Goal: Task Accomplishment & Management: Manage account settings

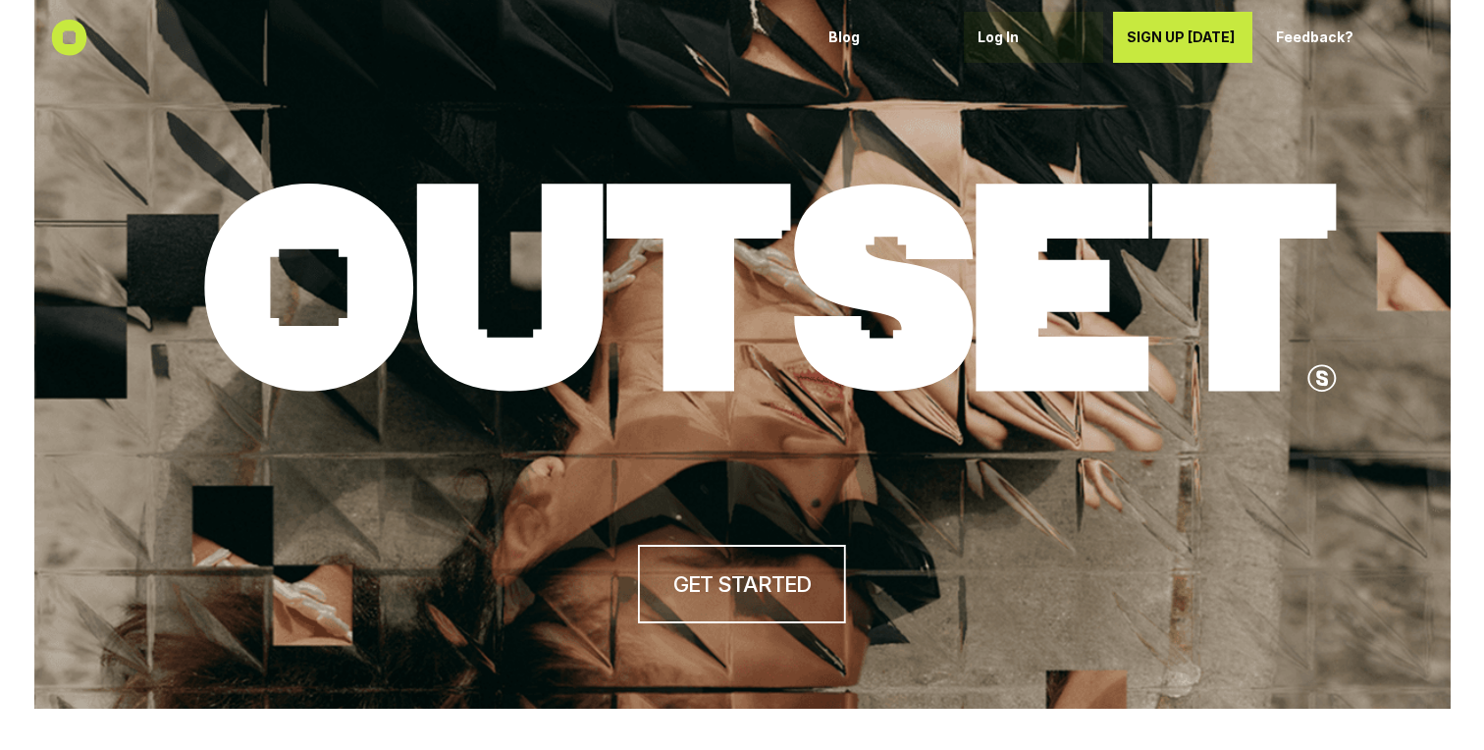
click at [730, 37] on p "Log In" at bounding box center [1033, 37] width 112 height 17
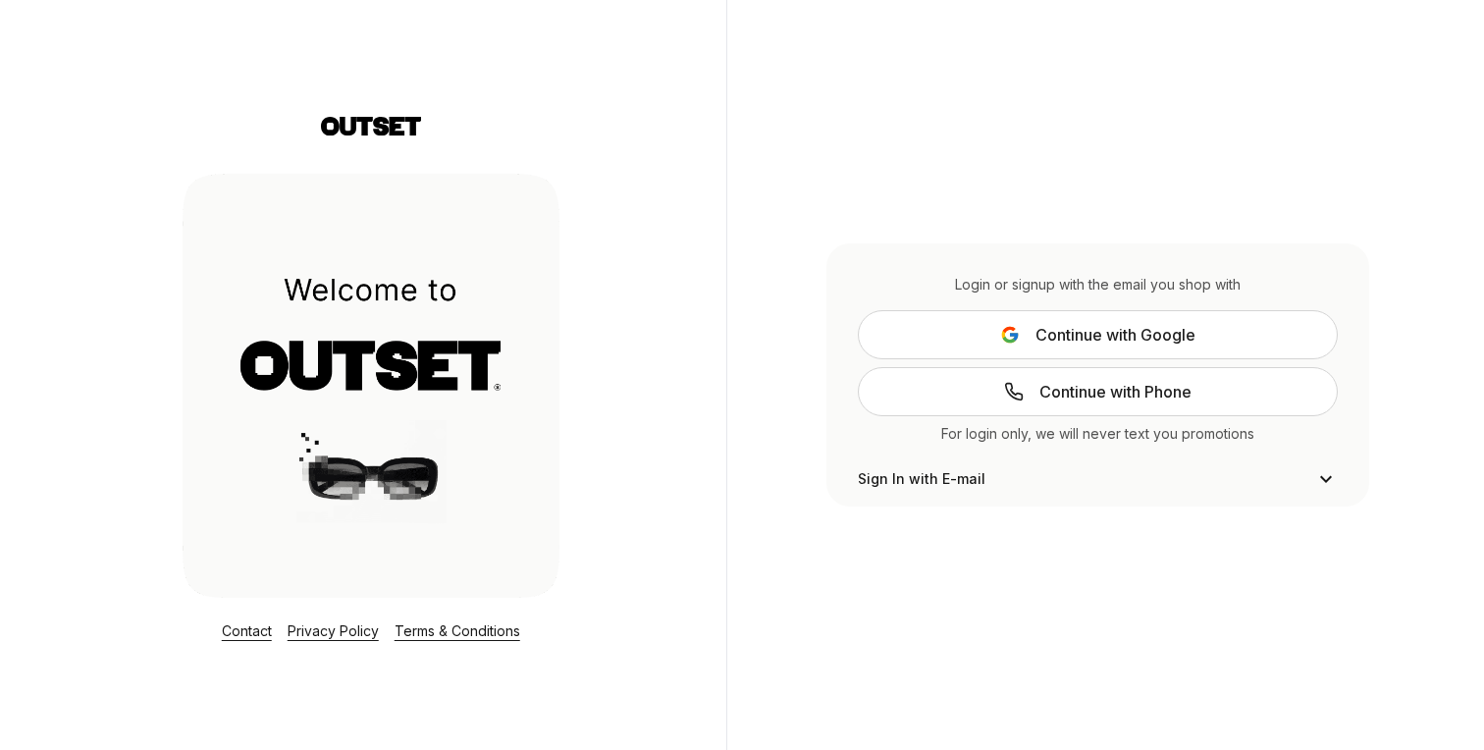
click at [1042, 335] on span "Continue with Google" at bounding box center [1115, 335] width 160 height 24
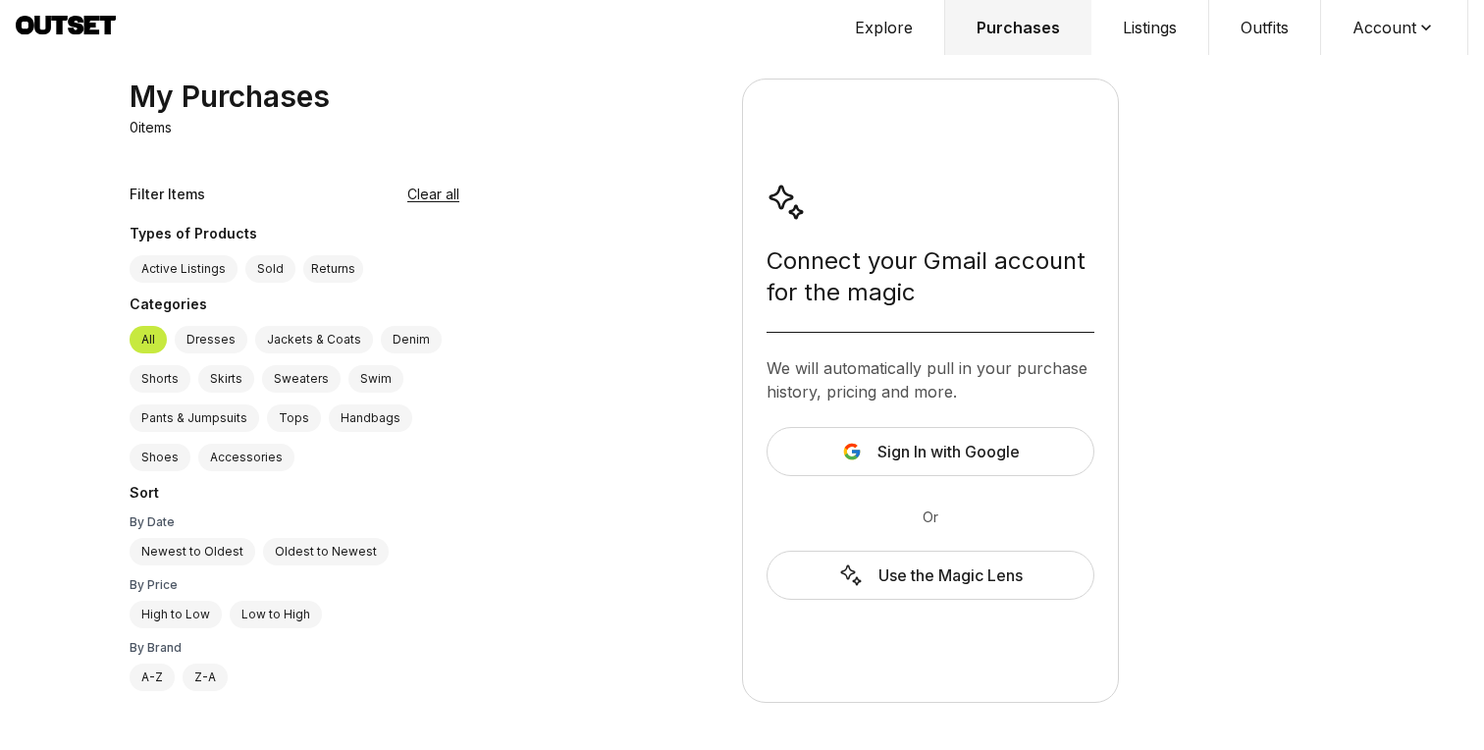
click at [1373, 25] on button "Account" at bounding box center [1394, 27] width 147 height 55
click at [1162, 28] on button "Listings" at bounding box center [1150, 27] width 118 height 55
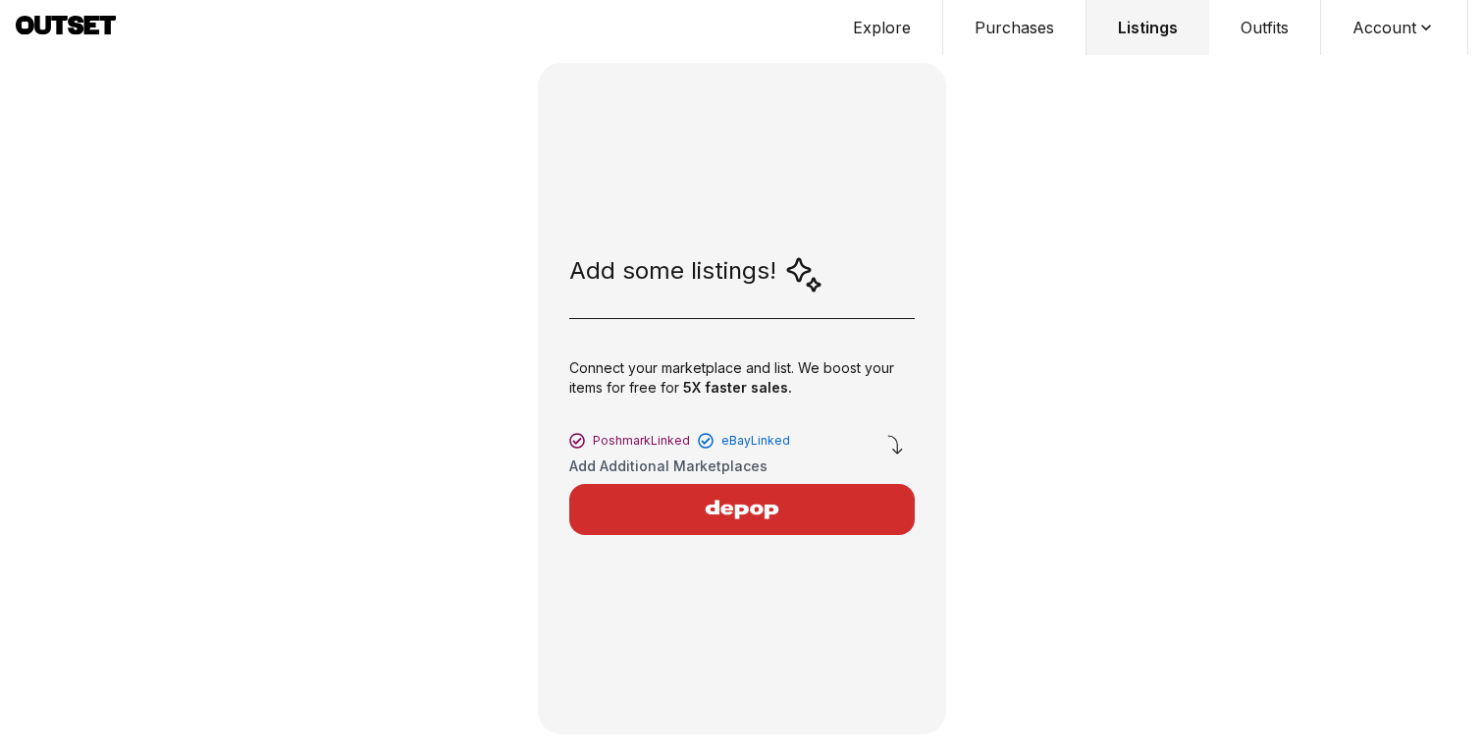
click at [747, 510] on img "button" at bounding box center [741, 509] width 171 height 47
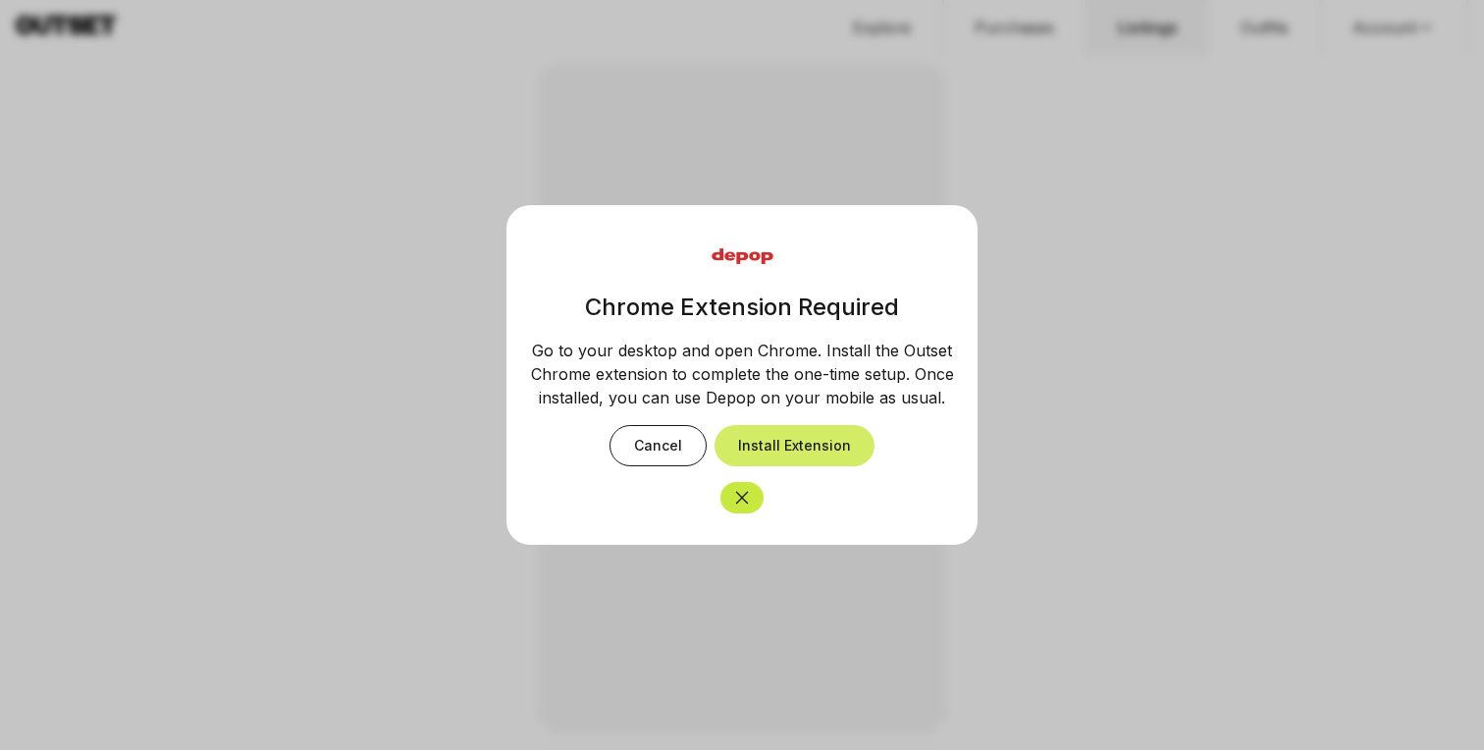
click at [781, 445] on button "Install Extension" at bounding box center [794, 445] width 160 height 41
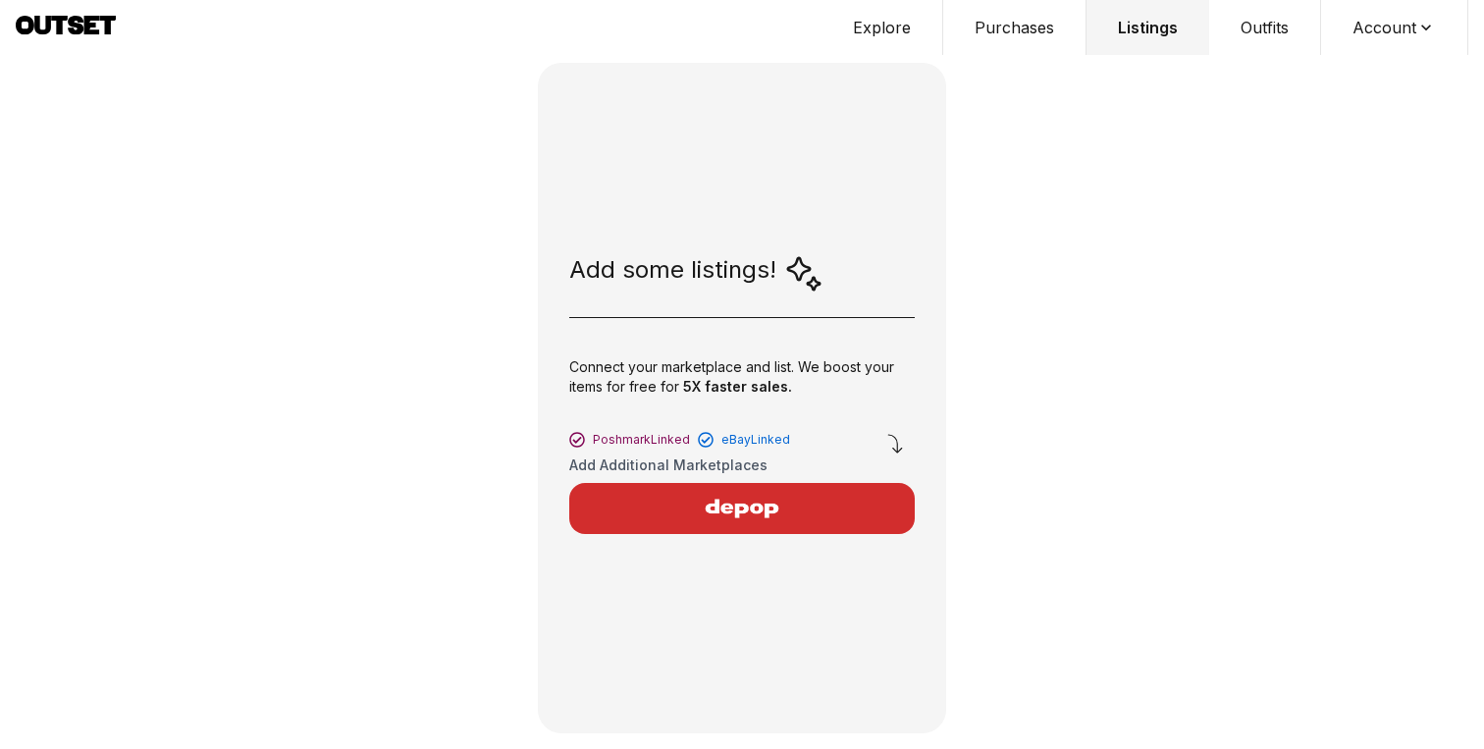
click at [726, 515] on img "button" at bounding box center [741, 508] width 171 height 47
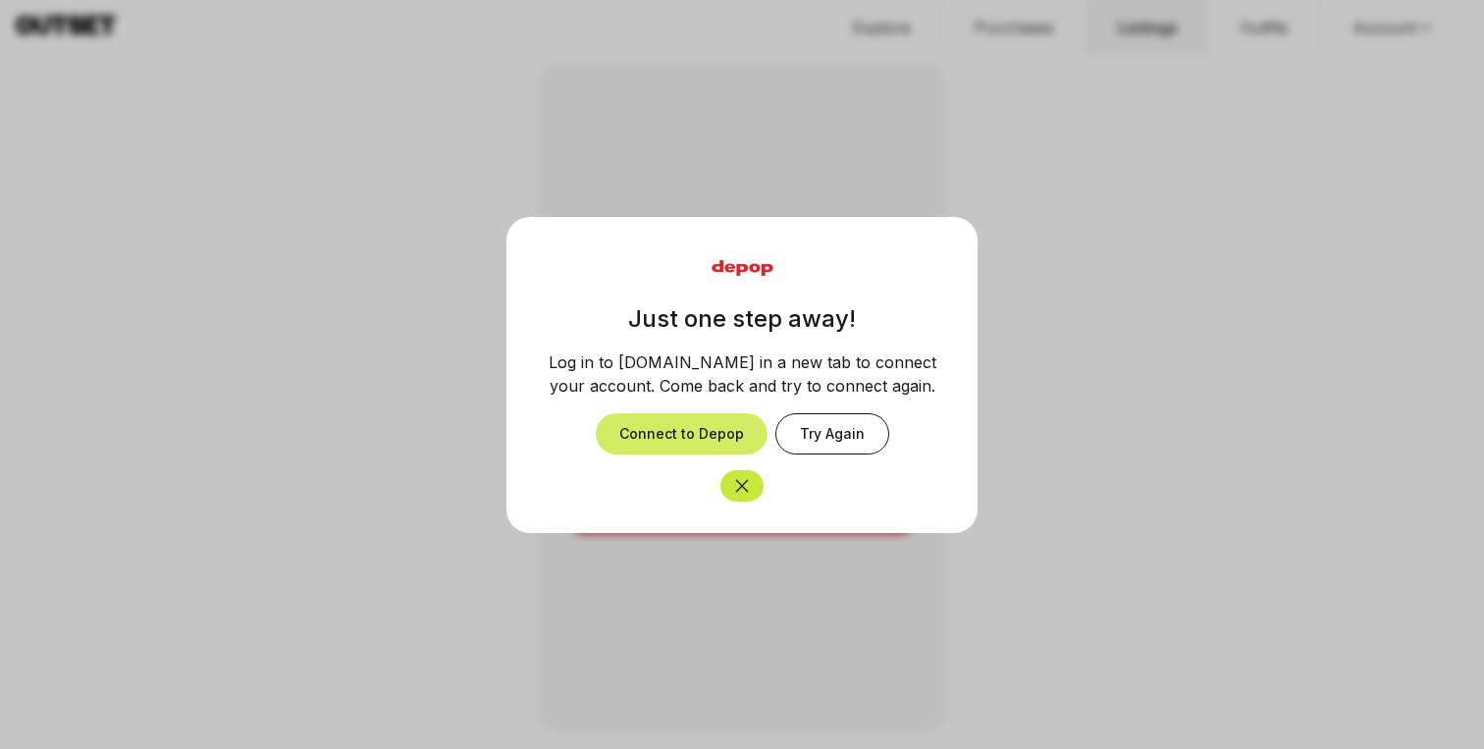
click at [696, 443] on button "Connect to Depop" at bounding box center [682, 433] width 172 height 41
click at [871, 417] on button "Try Again" at bounding box center [832, 433] width 114 height 41
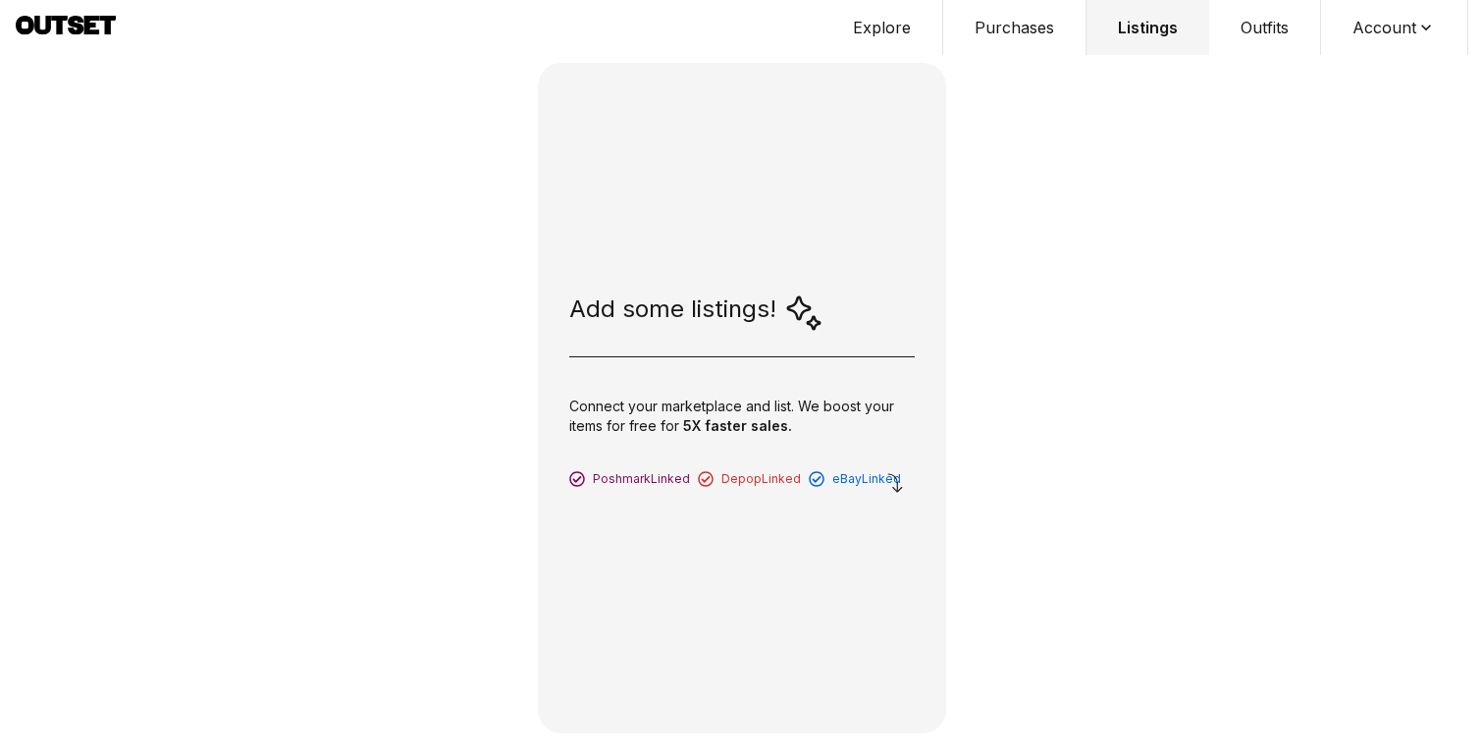
click at [896, 27] on button "Explore" at bounding box center [882, 27] width 122 height 55
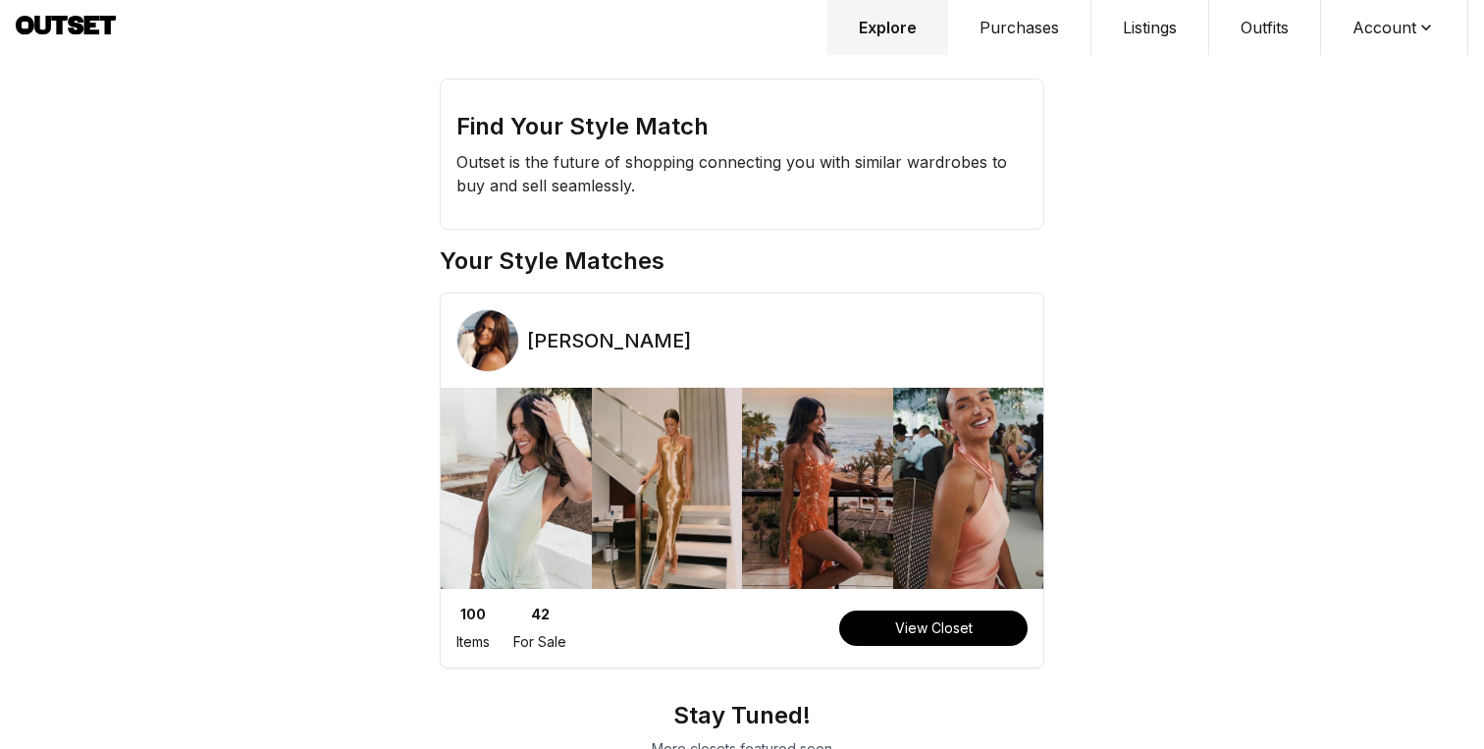
click at [1009, 34] on button "Purchases" at bounding box center [1019, 27] width 143 height 55
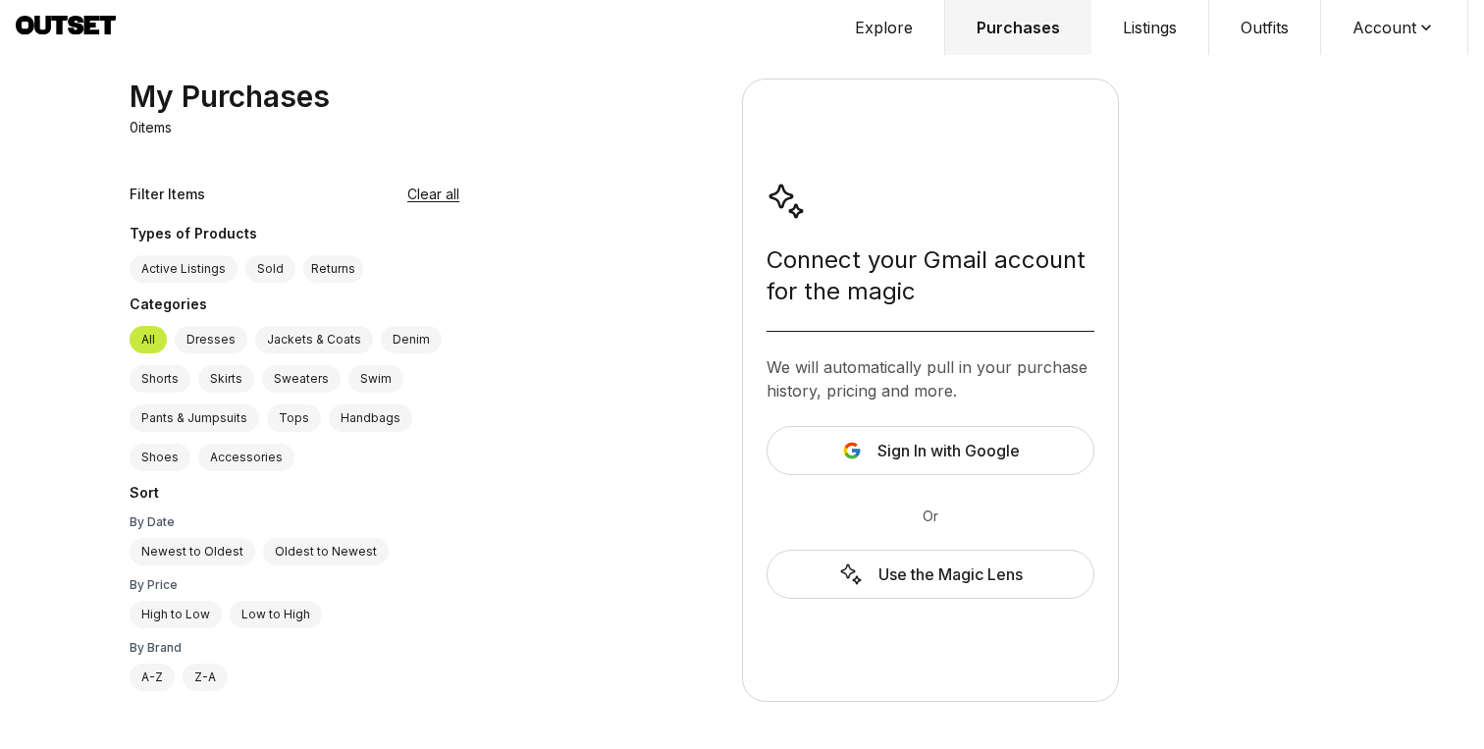
click at [866, 457] on button "Sign In with Google" at bounding box center [930, 450] width 328 height 49
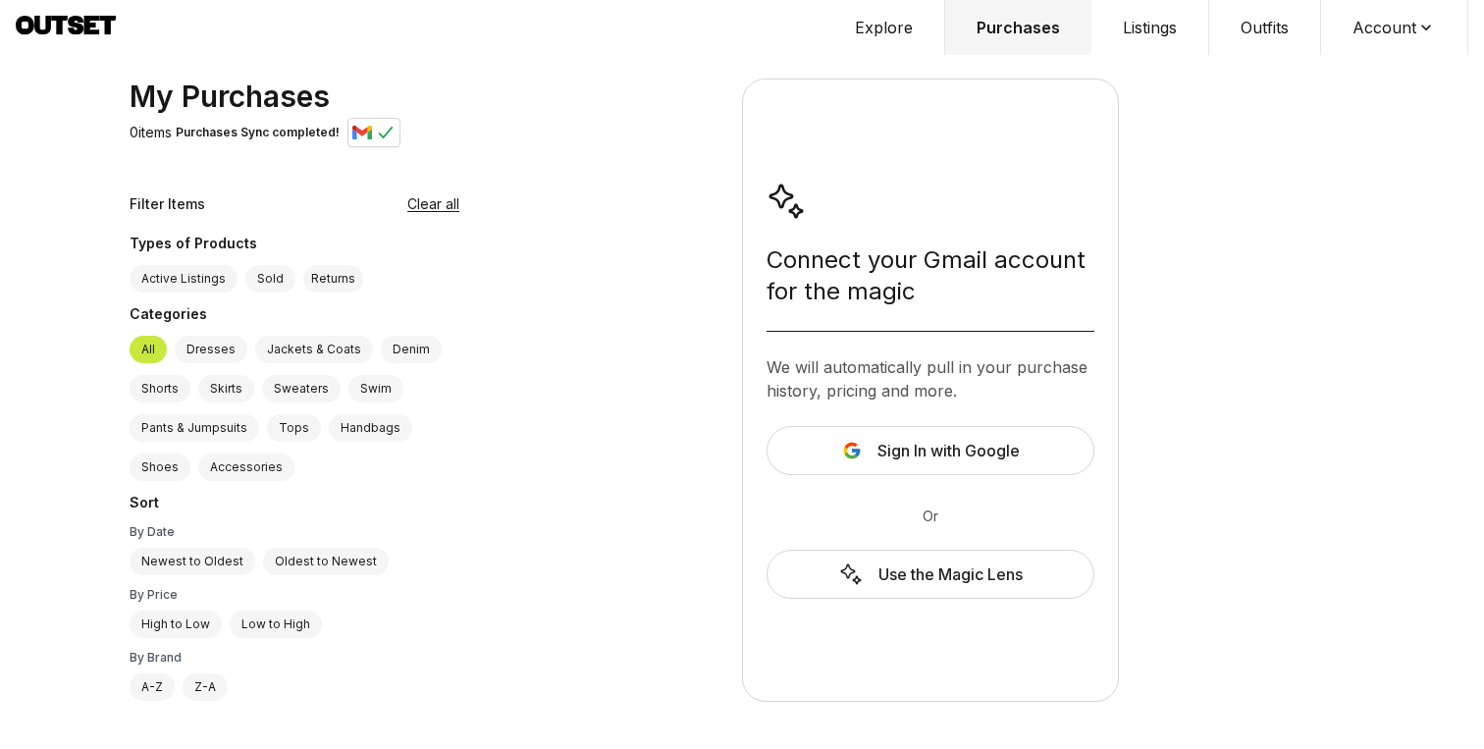
click at [1119, 36] on button "Listings" at bounding box center [1150, 27] width 118 height 55
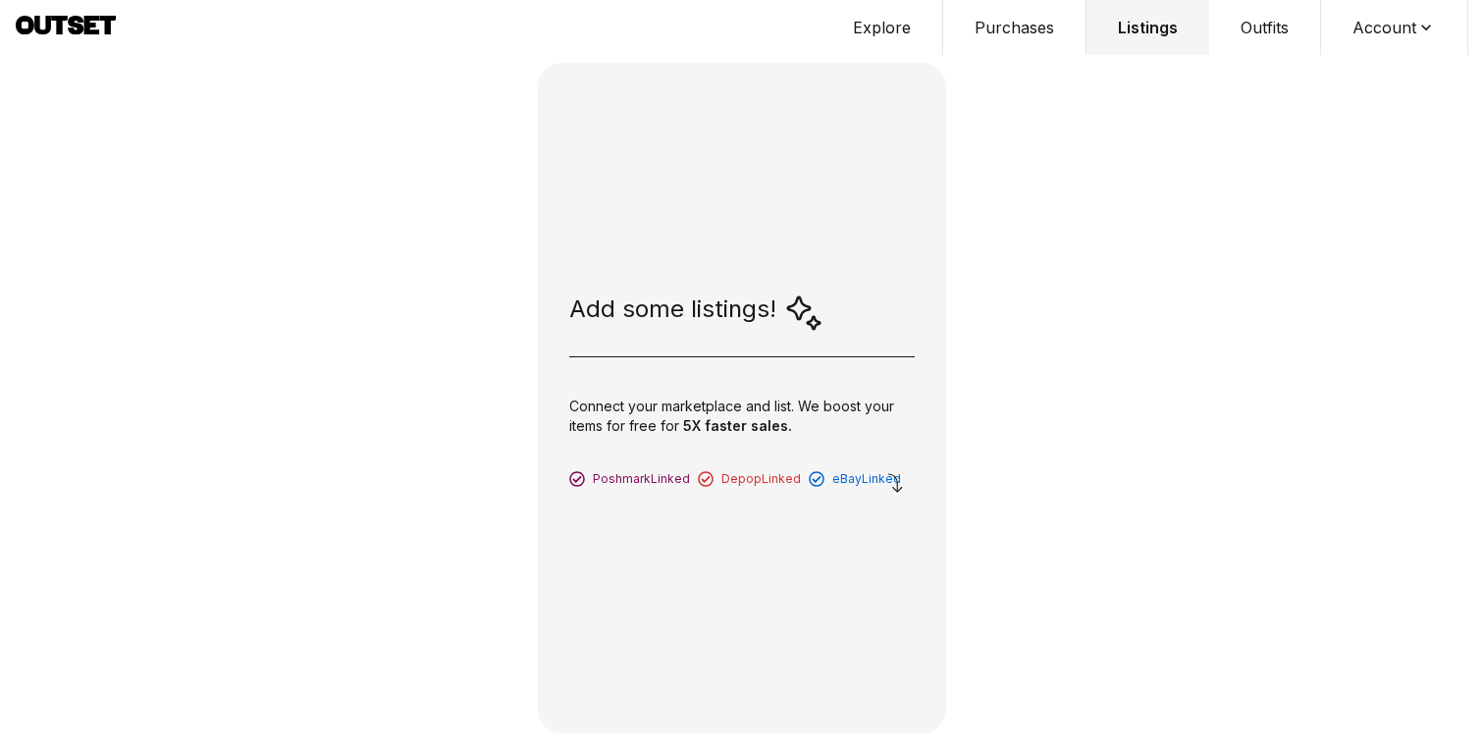
click at [1265, 39] on button "Outfits" at bounding box center [1265, 27] width 112 height 55
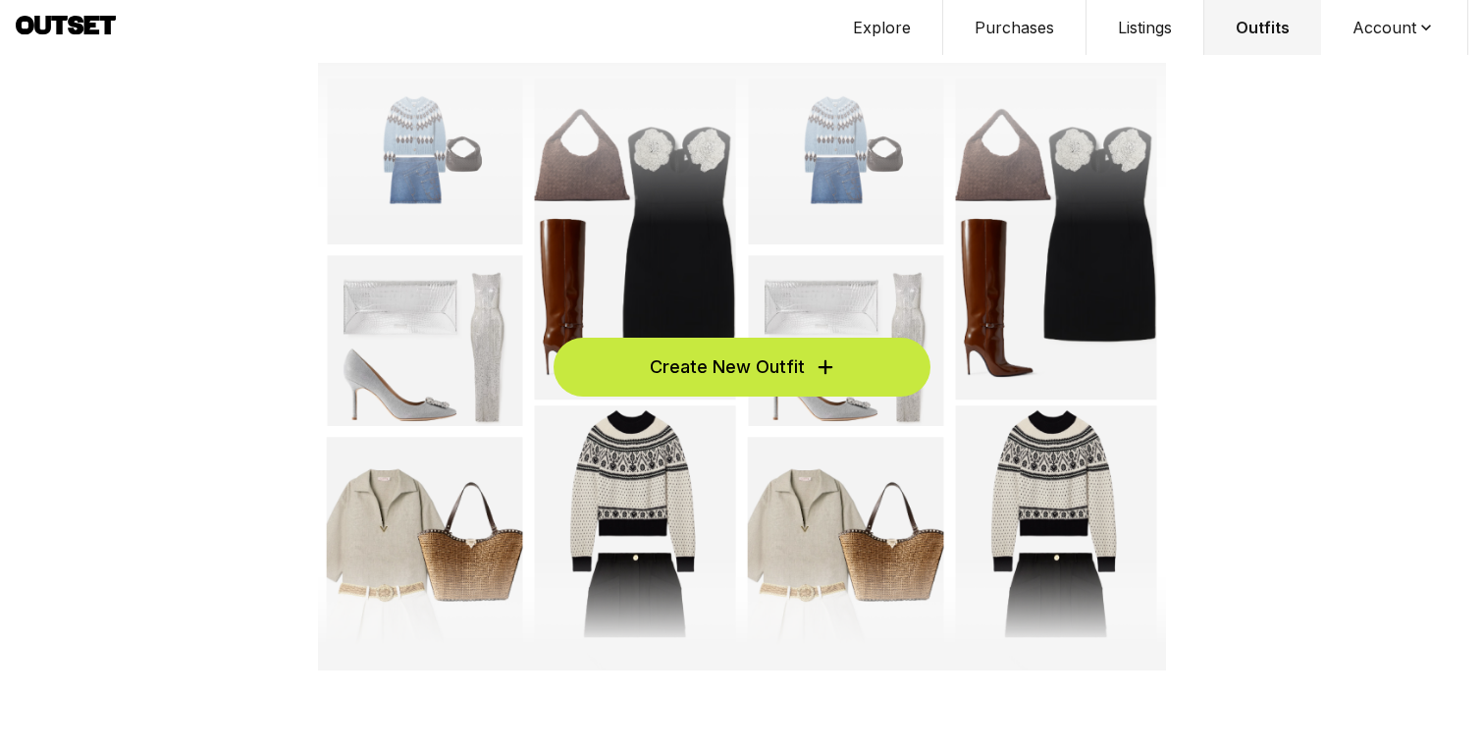
click at [1385, 4] on button "Account" at bounding box center [1394, 27] width 147 height 55
click at [1245, 34] on button "Outfits" at bounding box center [1262, 27] width 117 height 55
click at [1168, 21] on button "Listings" at bounding box center [1145, 27] width 118 height 55
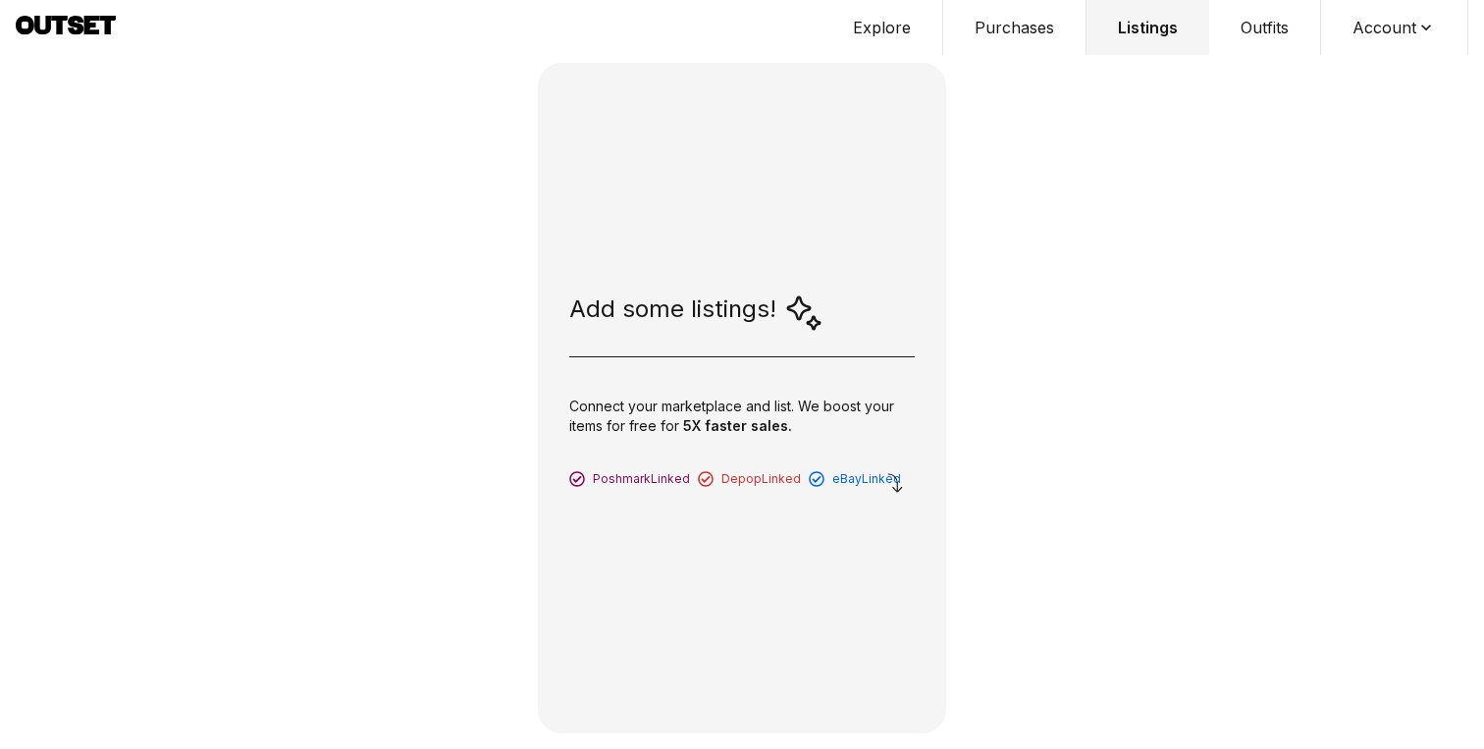
click at [740, 311] on div "Add some listings!" at bounding box center [696, 312] width 254 height 39
click at [911, 26] on button "Explore" at bounding box center [882, 27] width 122 height 55
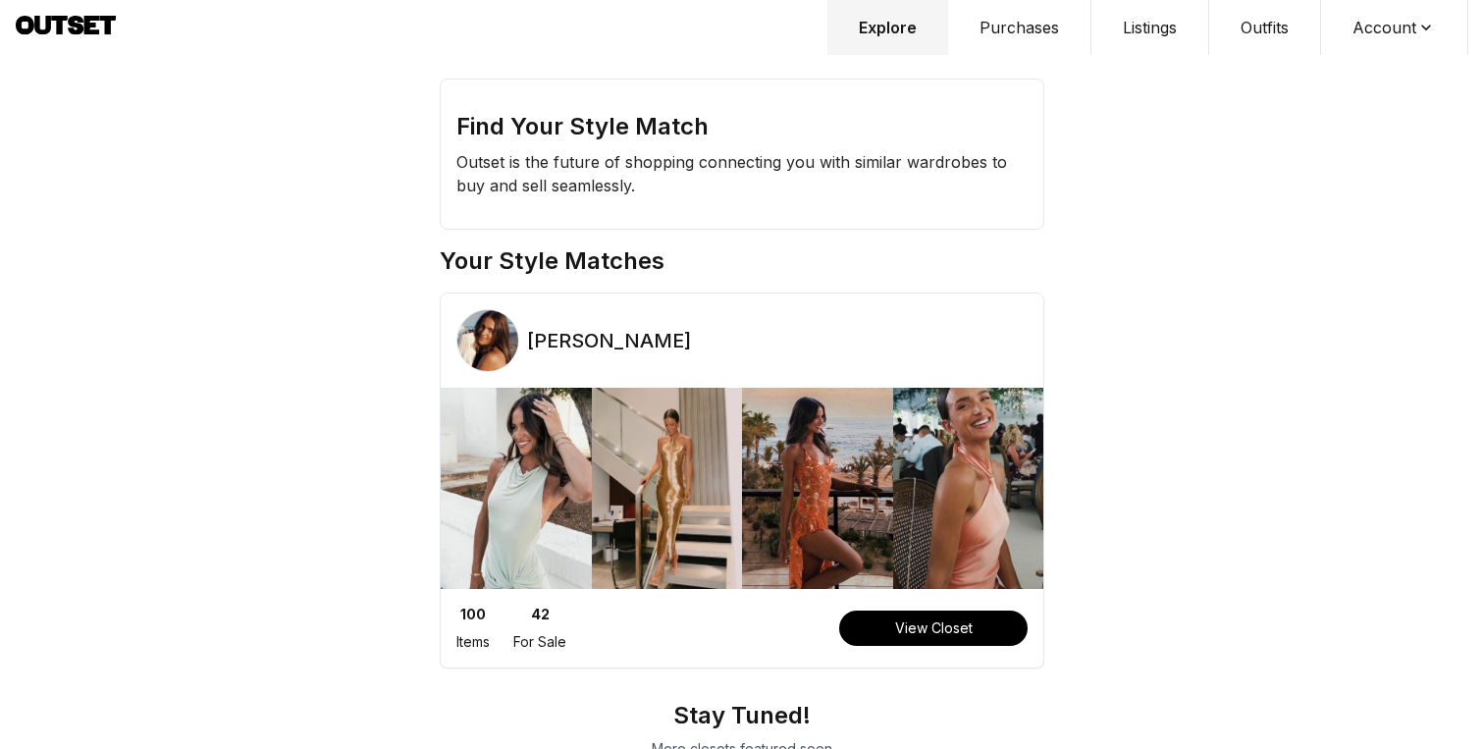
scroll to position [48, 0]
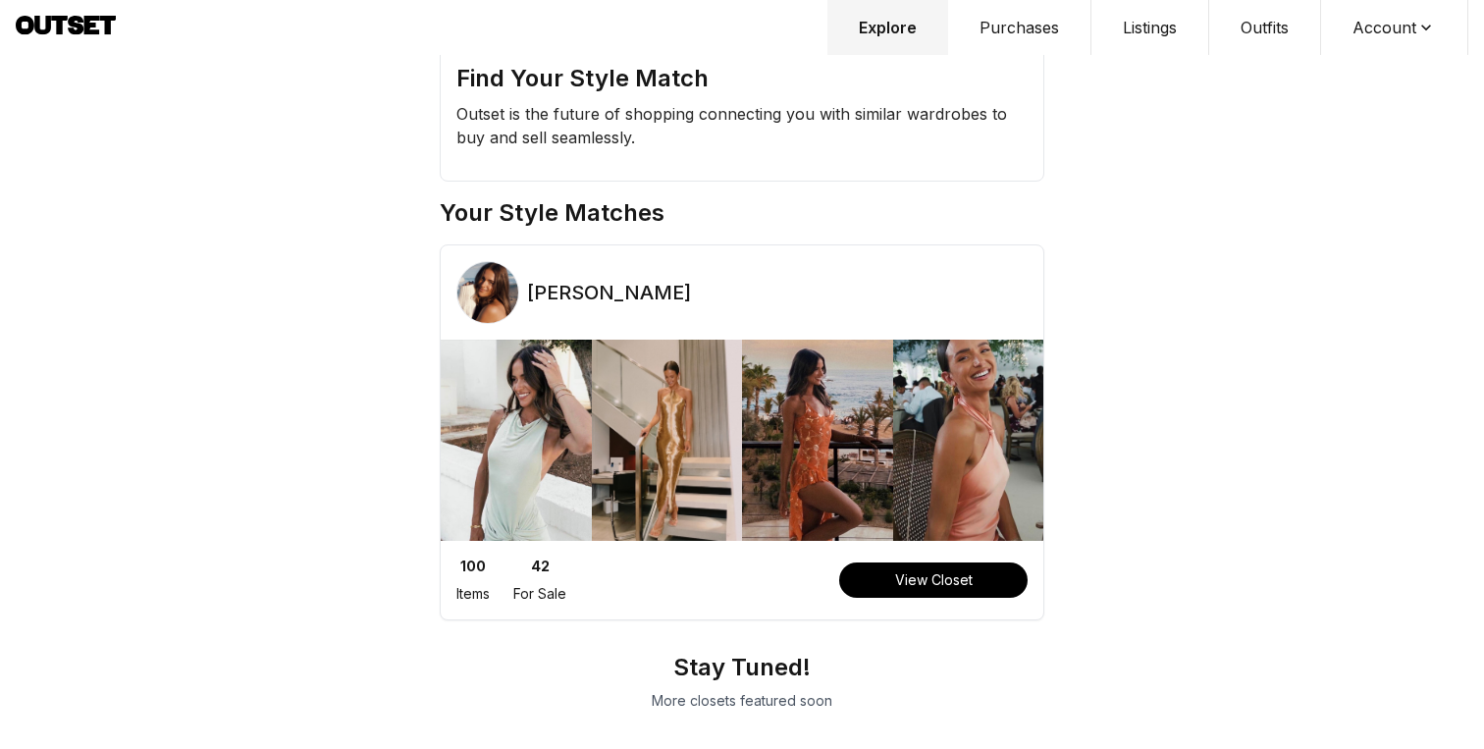
click at [1024, 23] on button "Purchases" at bounding box center [1019, 27] width 143 height 55
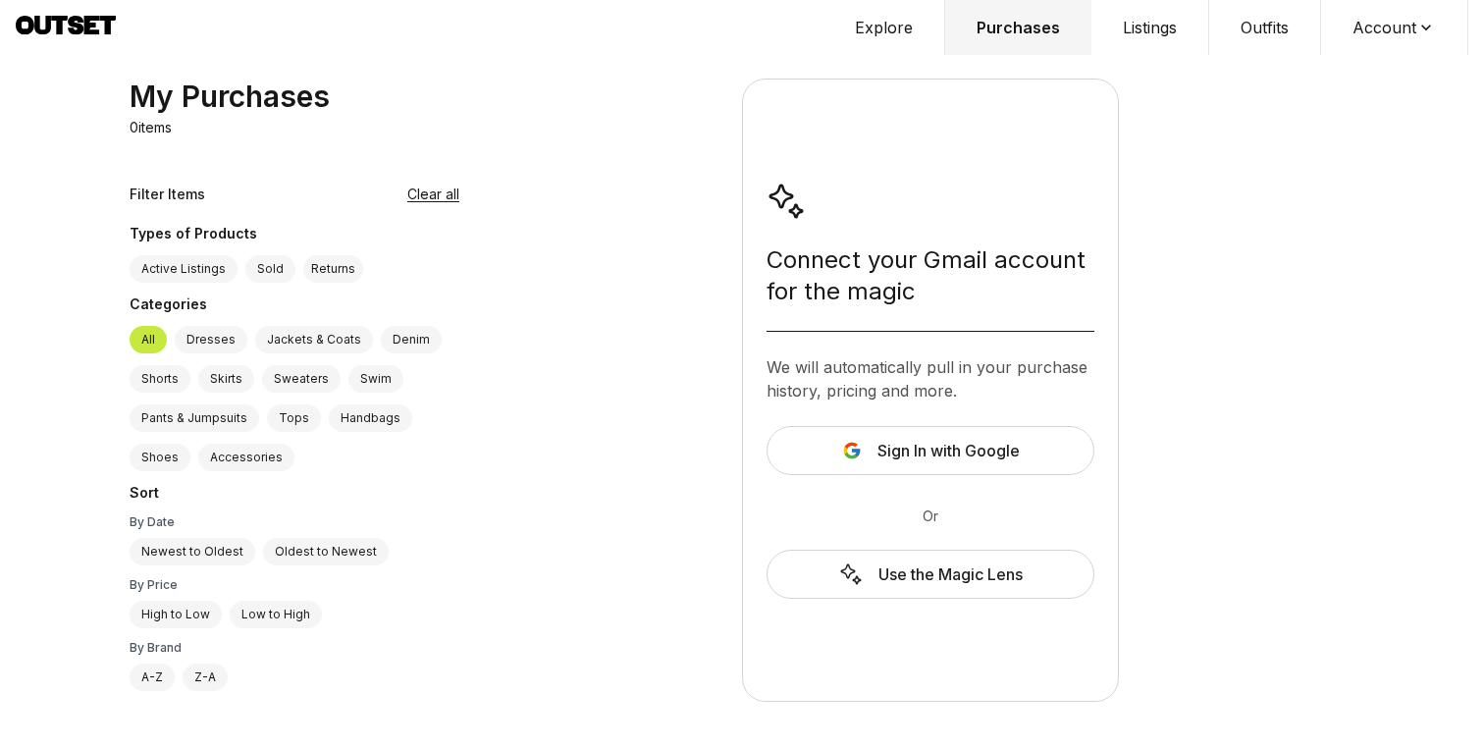
click at [1417, 32] on icon at bounding box center [1426, 28] width 20 height 20
click at [576, 425] on div "Connect your Gmail account for the magic We will automatically pull in your pur…" at bounding box center [930, 390] width 879 height 623
click at [1156, 26] on button "Listings" at bounding box center [1150, 27] width 118 height 55
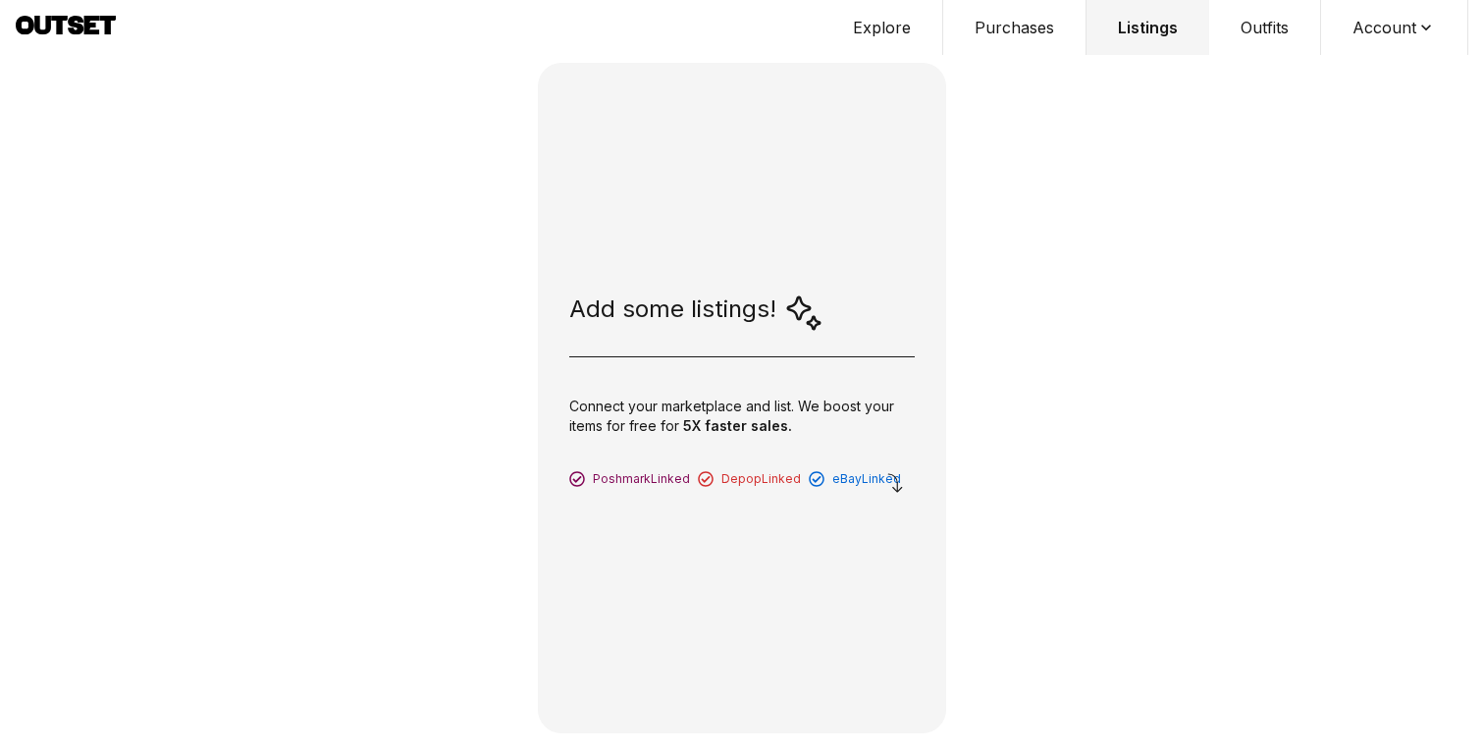
click at [763, 313] on div "Add some listings!" at bounding box center [696, 312] width 254 height 39
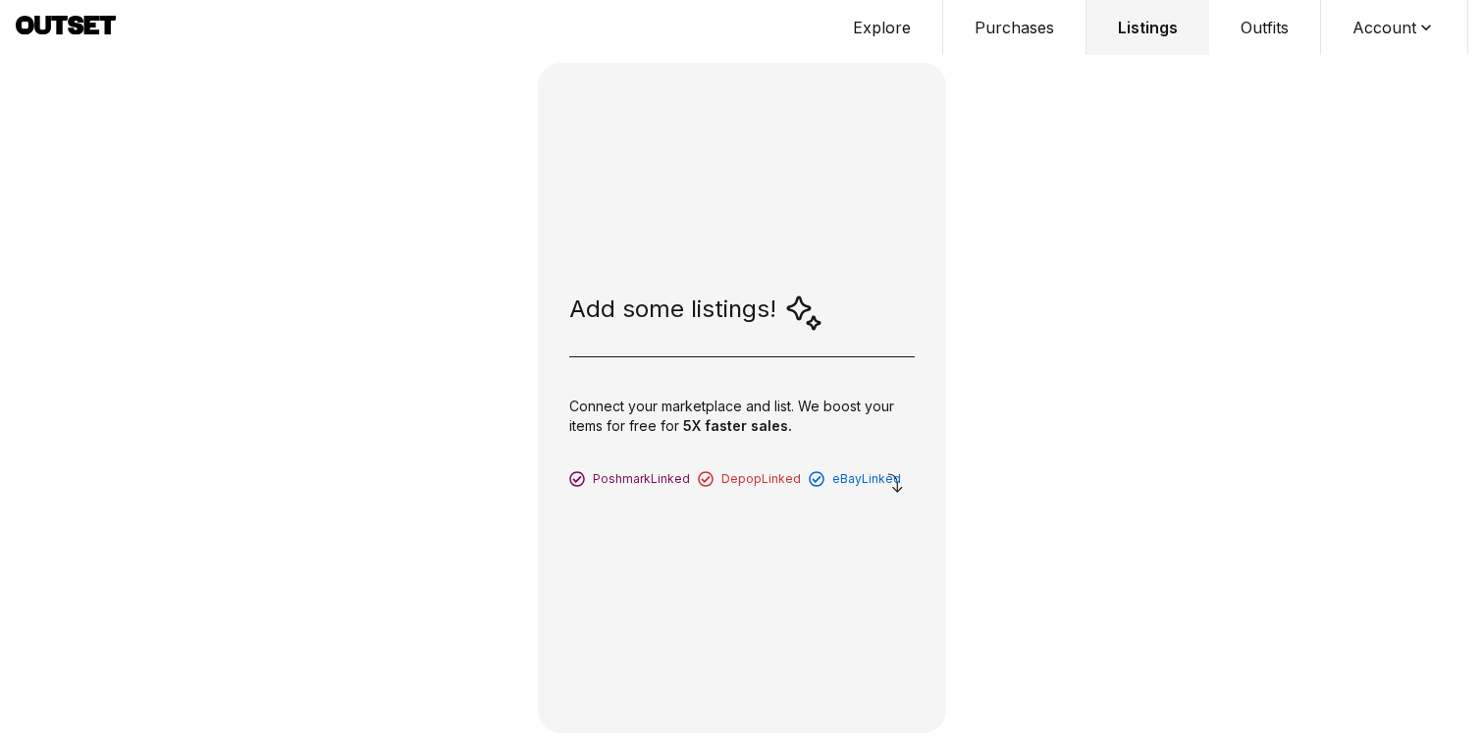
click at [1345, 47] on button "Account" at bounding box center [1394, 27] width 147 height 55
click at [1329, 62] on span "Profile" at bounding box center [1381, 64] width 173 height 35
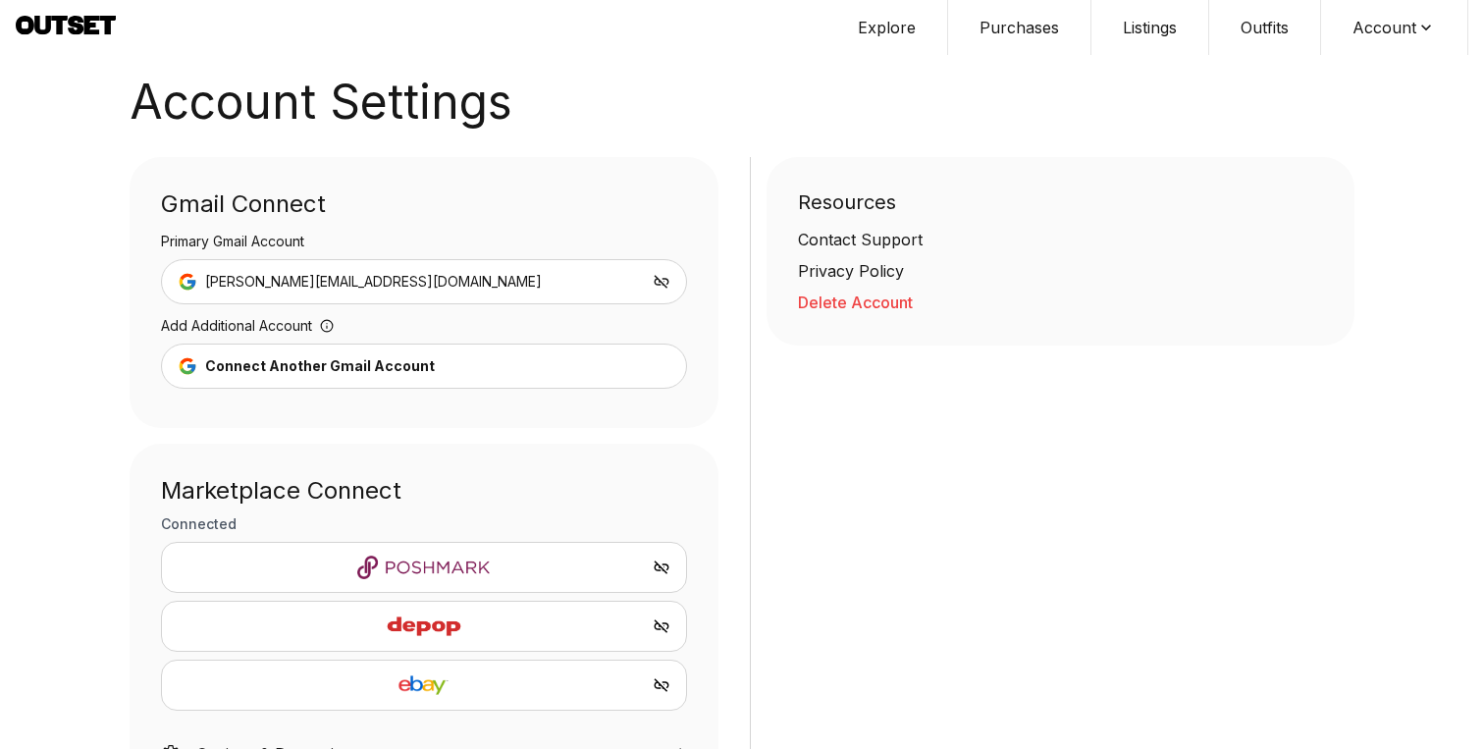
click at [593, 574] on img at bounding box center [424, 567] width 493 height 24
click at [662, 563] on icon "Unlink Poshmark" at bounding box center [661, 567] width 15 height 14
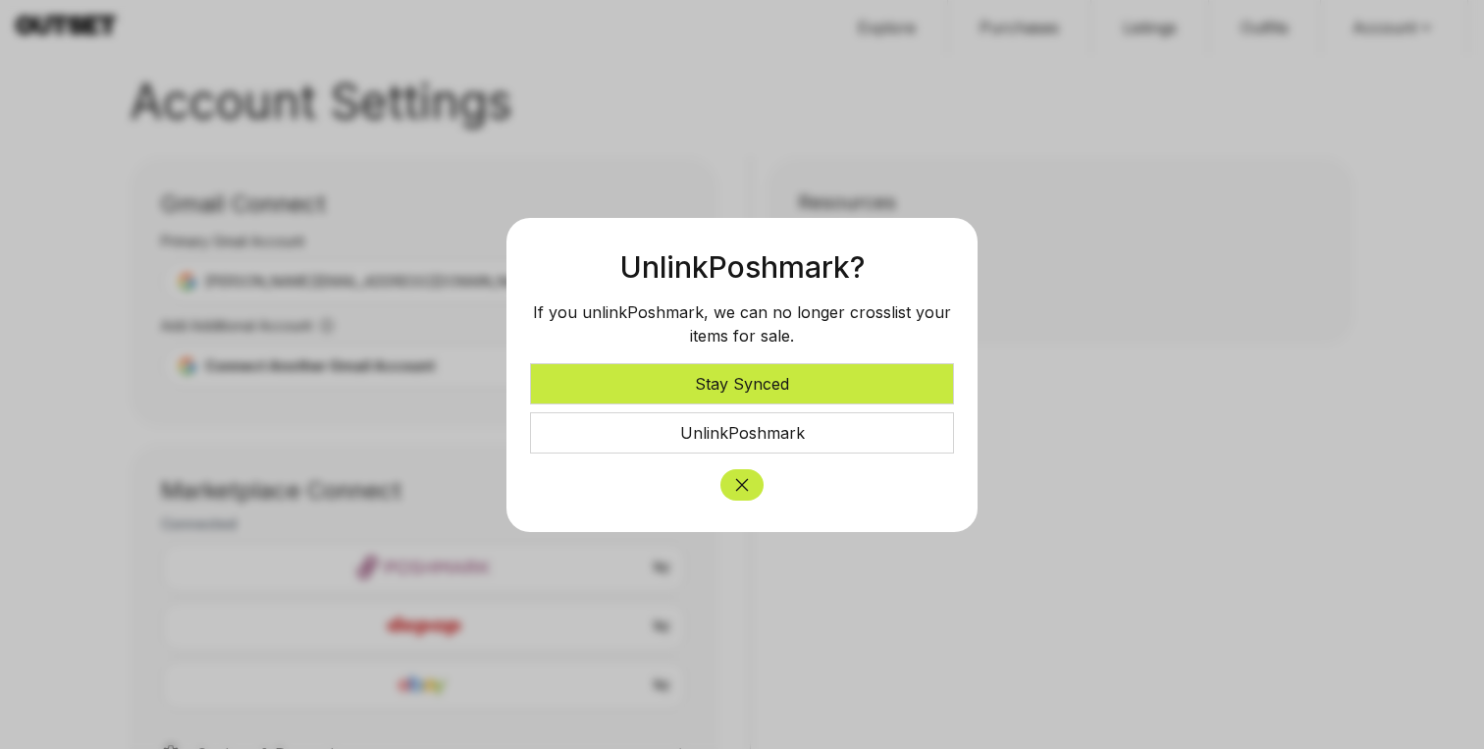
click at [740, 482] on icon "Close" at bounding box center [742, 484] width 13 height 13
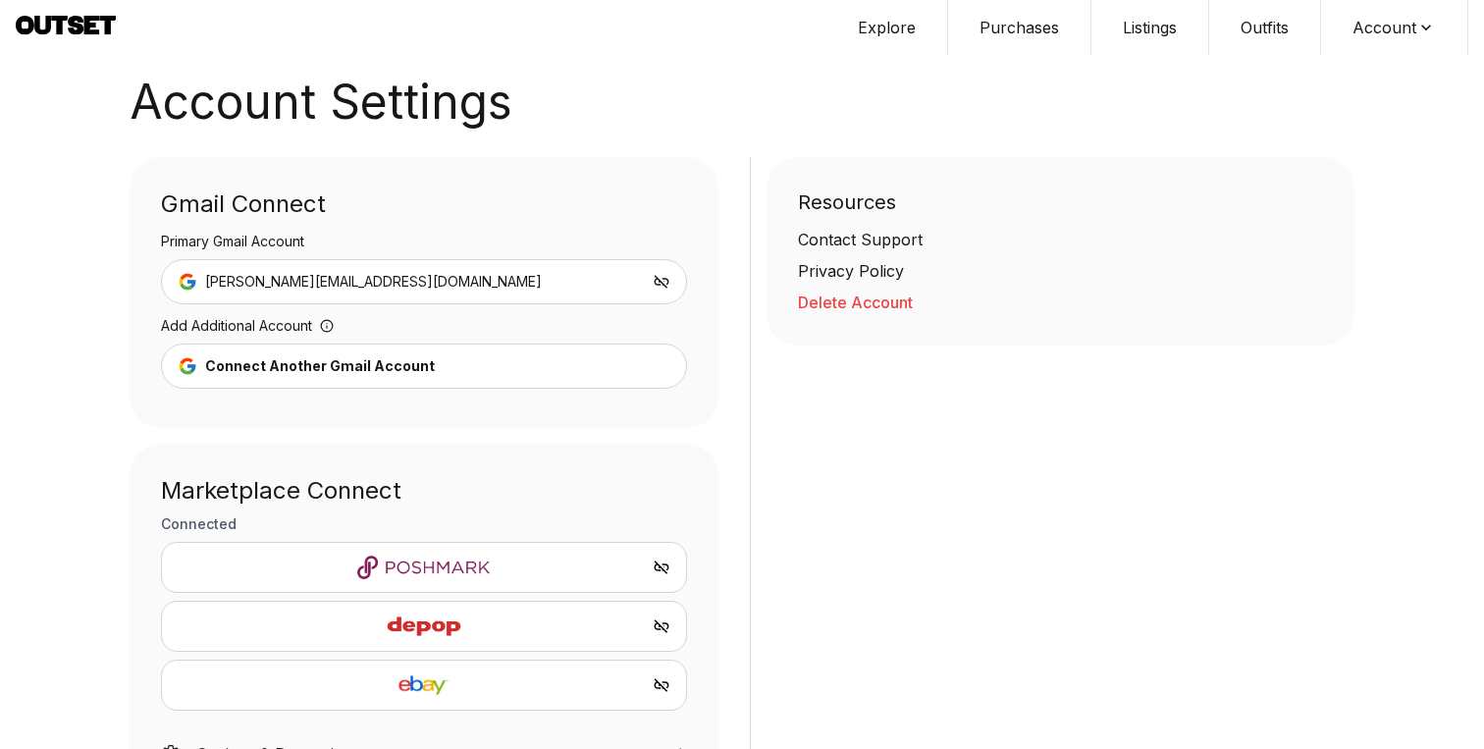
scroll to position [87, 0]
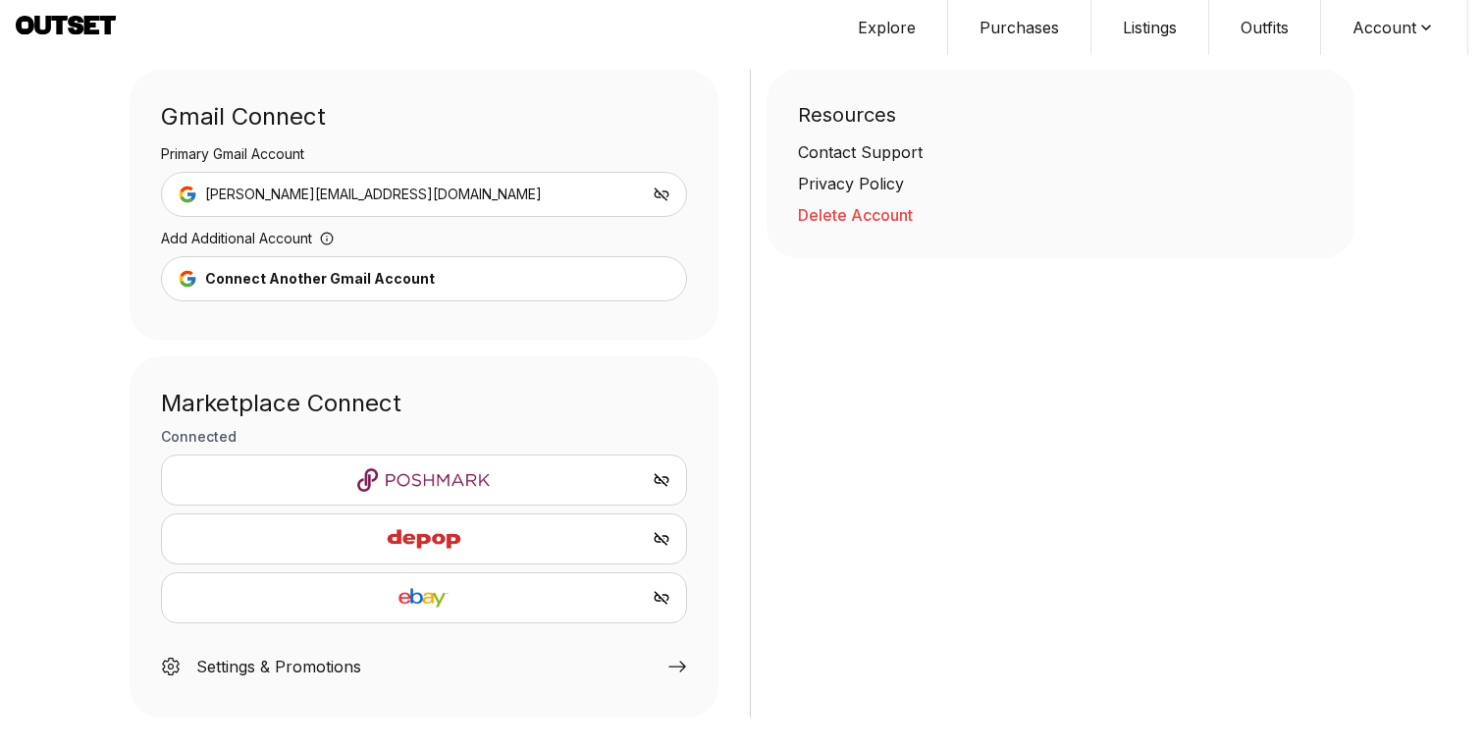
click at [671, 658] on icon at bounding box center [677, 666] width 20 height 20
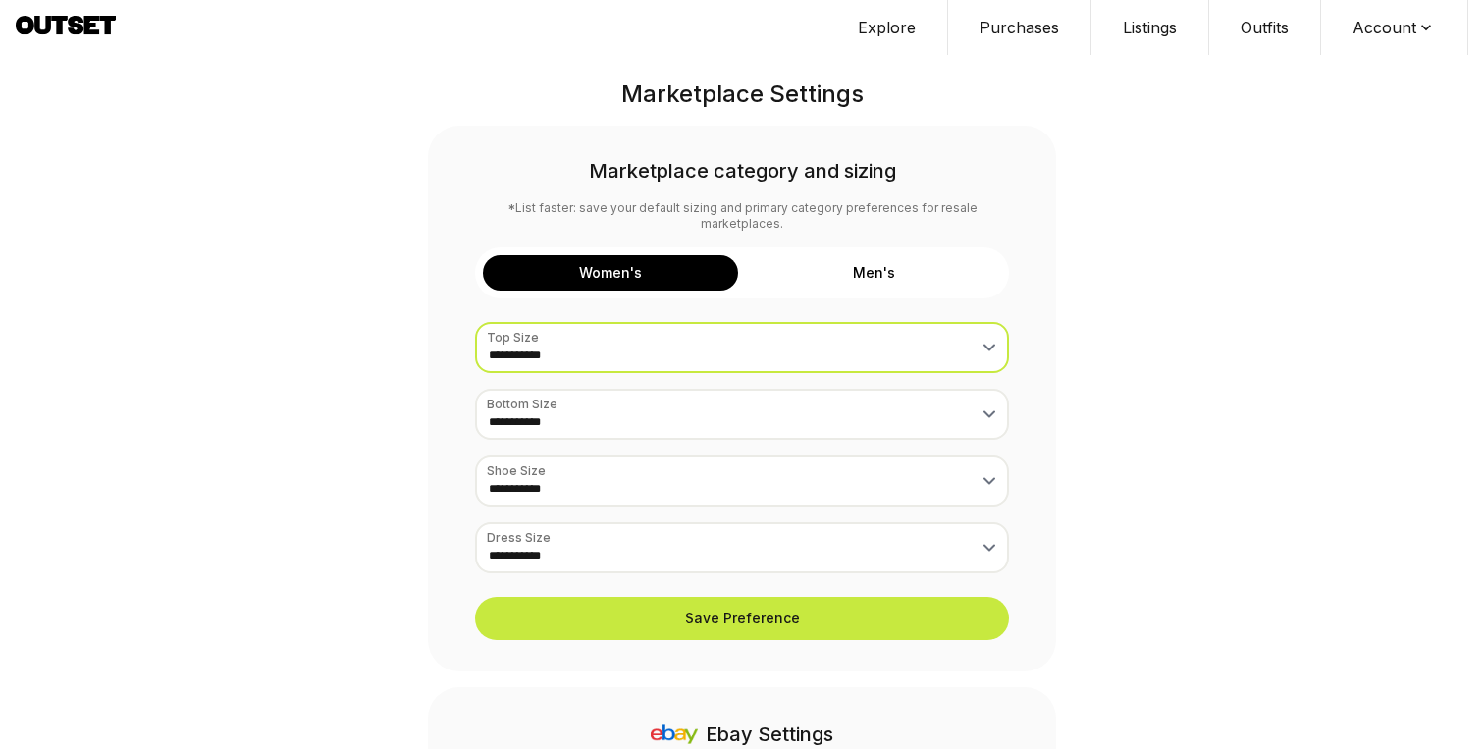
click at [741, 333] on select "**********" at bounding box center [742, 347] width 534 height 51
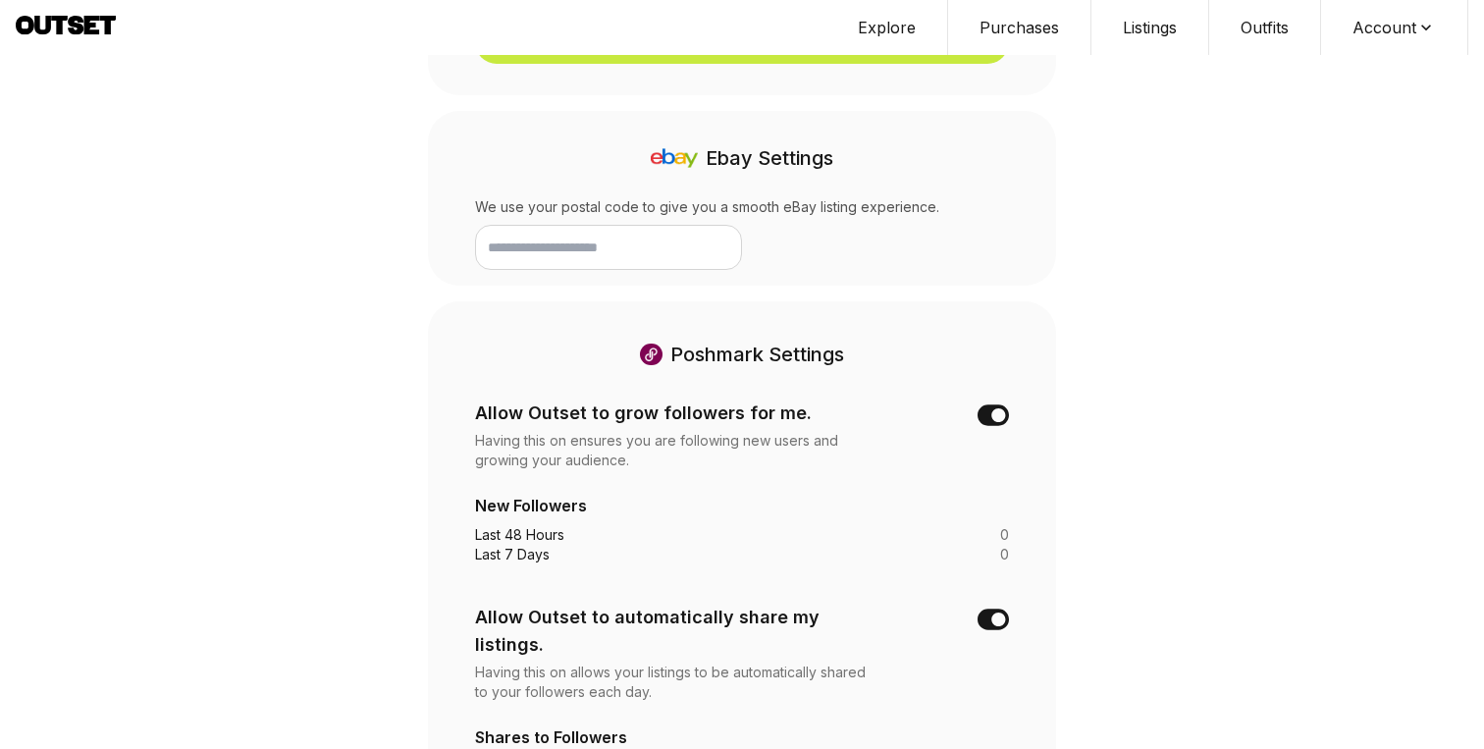
scroll to position [639, 0]
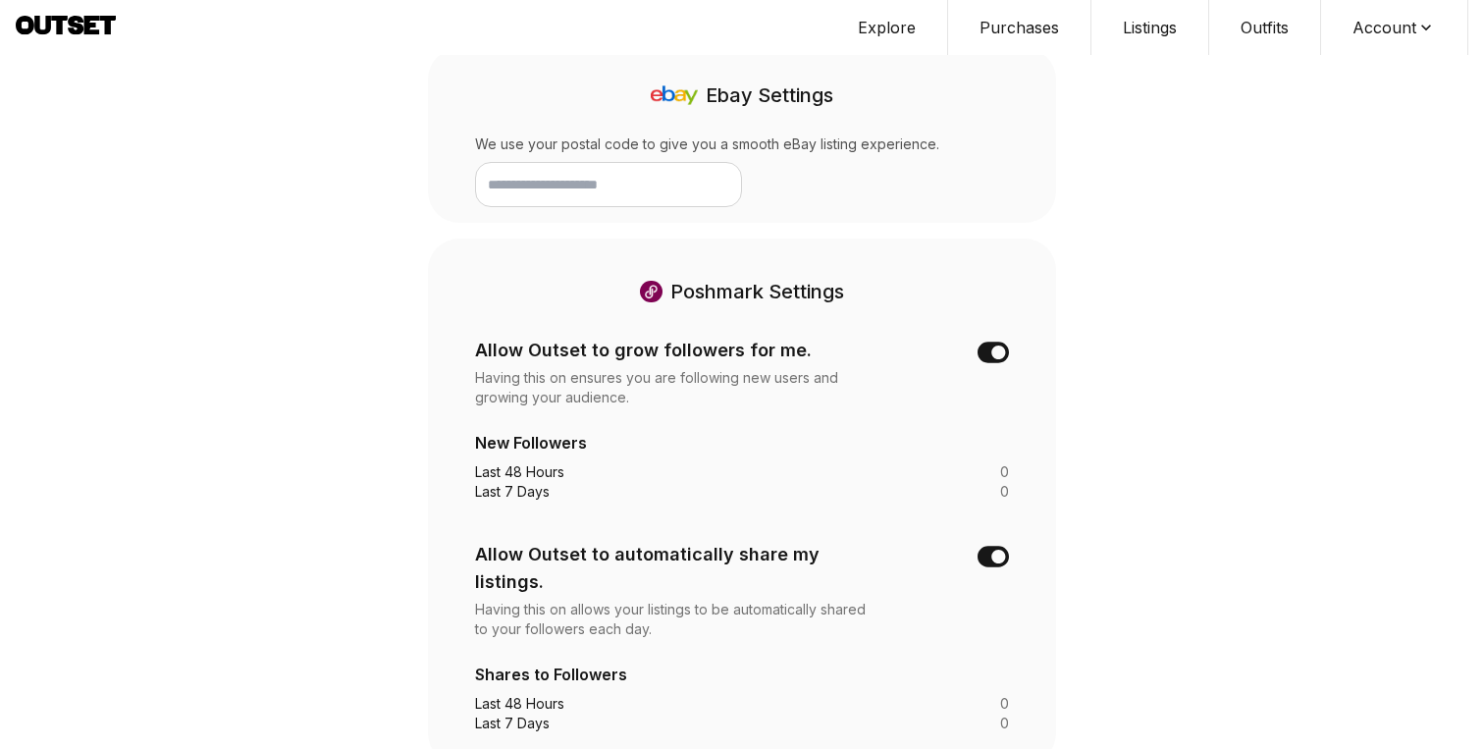
click at [672, 168] on input "text" at bounding box center [608, 184] width 267 height 45
click at [997, 338] on icon at bounding box center [992, 352] width 31 height 31
click at [997, 341] on icon at bounding box center [992, 351] width 31 height 21
click at [1224, 465] on div "**********" at bounding box center [742, 62] width 1484 height 1403
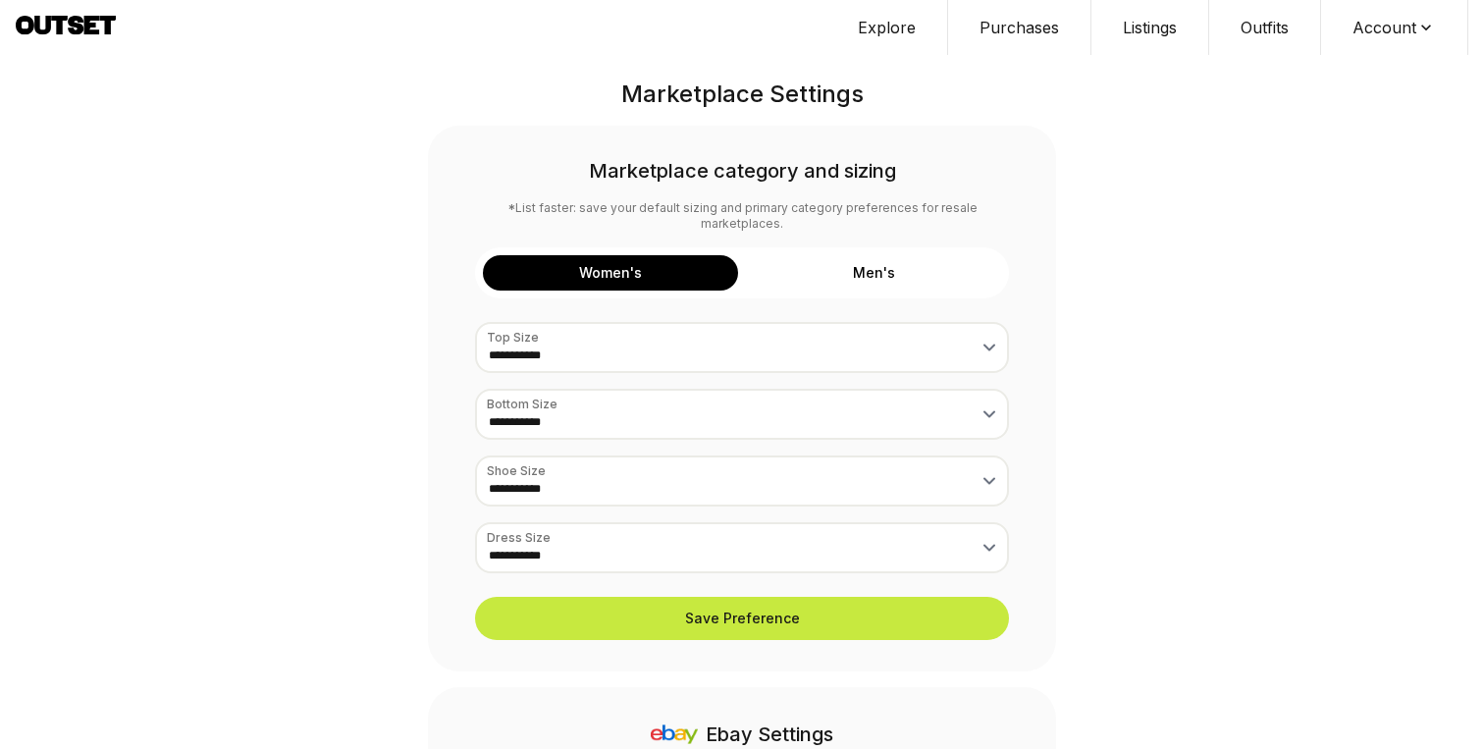
click at [991, 255] on button "Men's" at bounding box center [873, 272] width 255 height 35
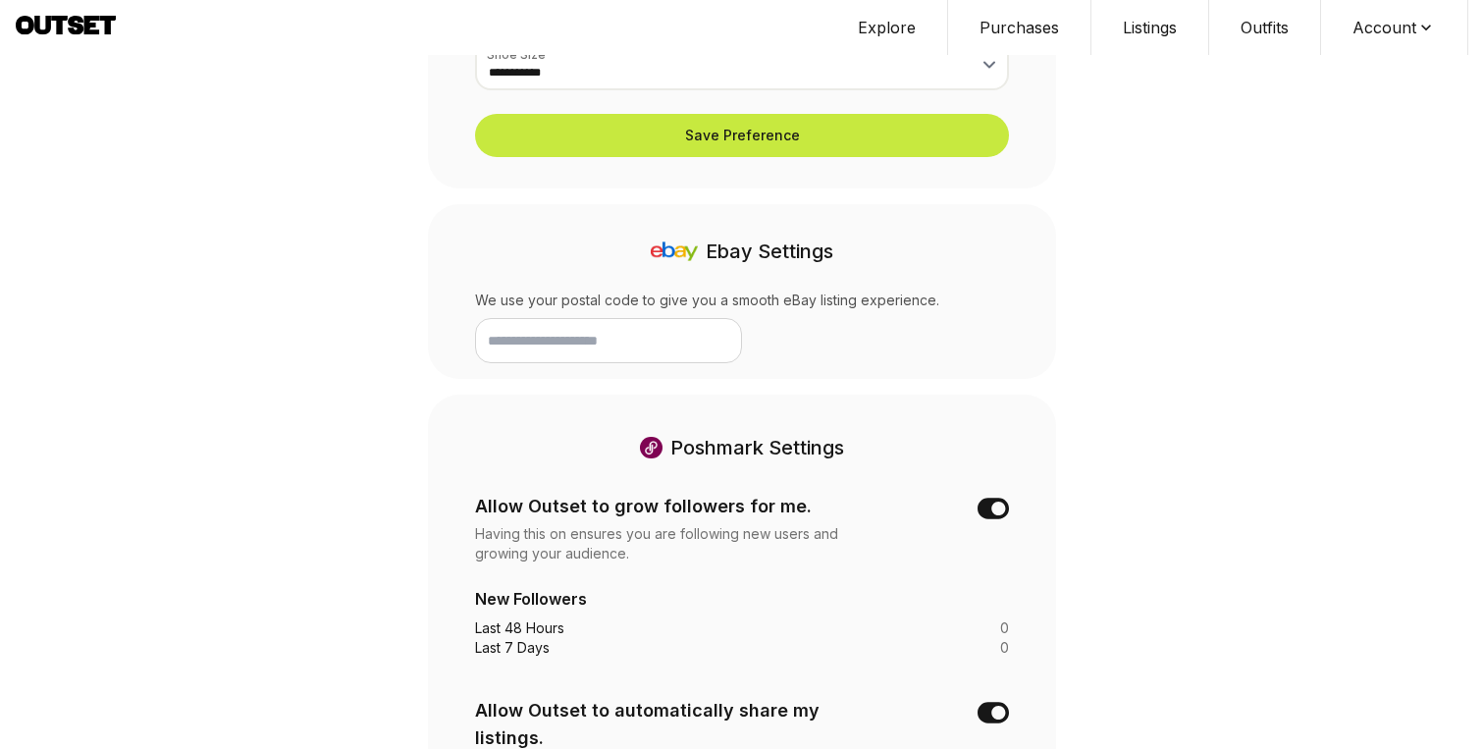
scroll to position [572, 0]
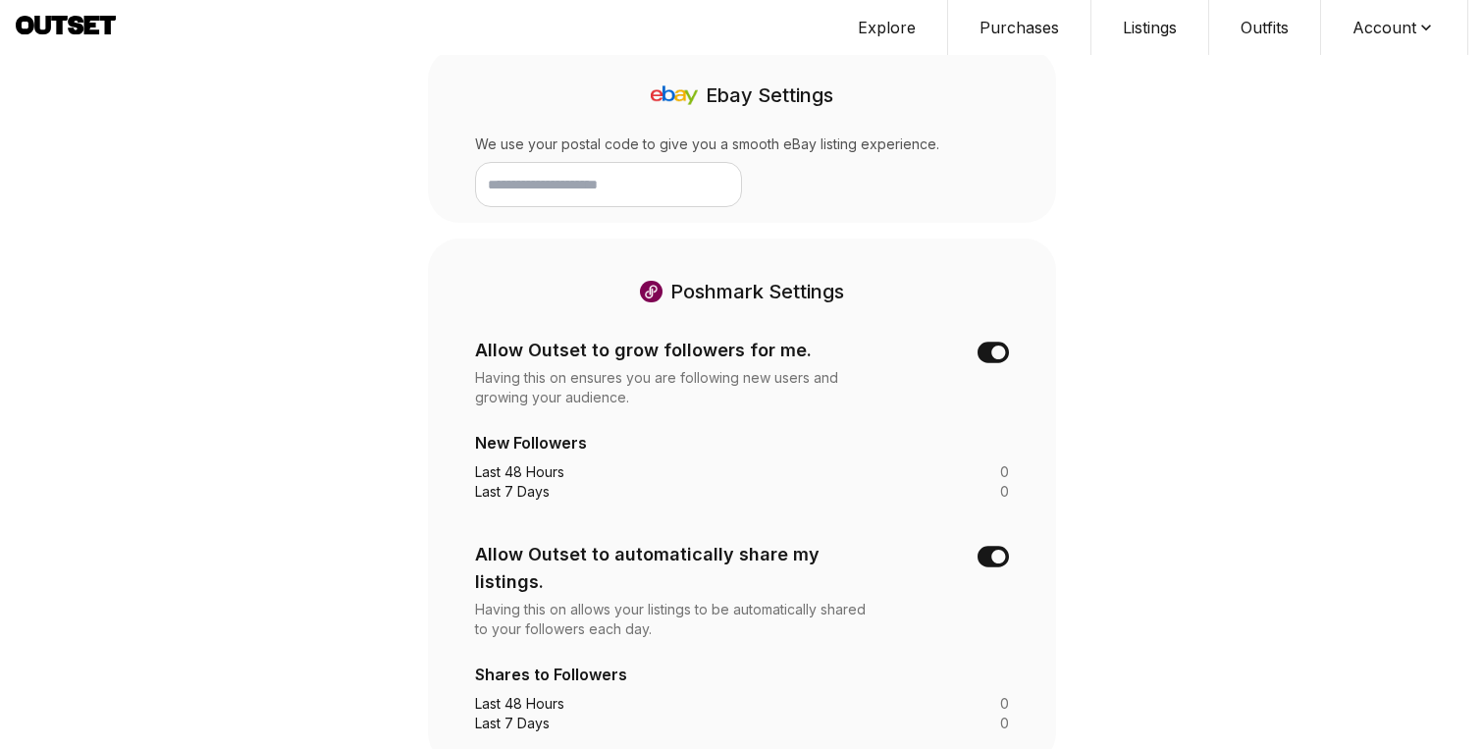
click at [653, 182] on input "text" at bounding box center [608, 184] width 267 height 45
type input "*****"
click at [810, 162] on button at bounding box center [835, 184] width 53 height 45
click at [631, 195] on div "Ebay Settings We use your postal code to give you a smooth eBay listing experie…" at bounding box center [742, 135] width 628 height 175
click at [629, 179] on input "text" at bounding box center [608, 184] width 267 height 45
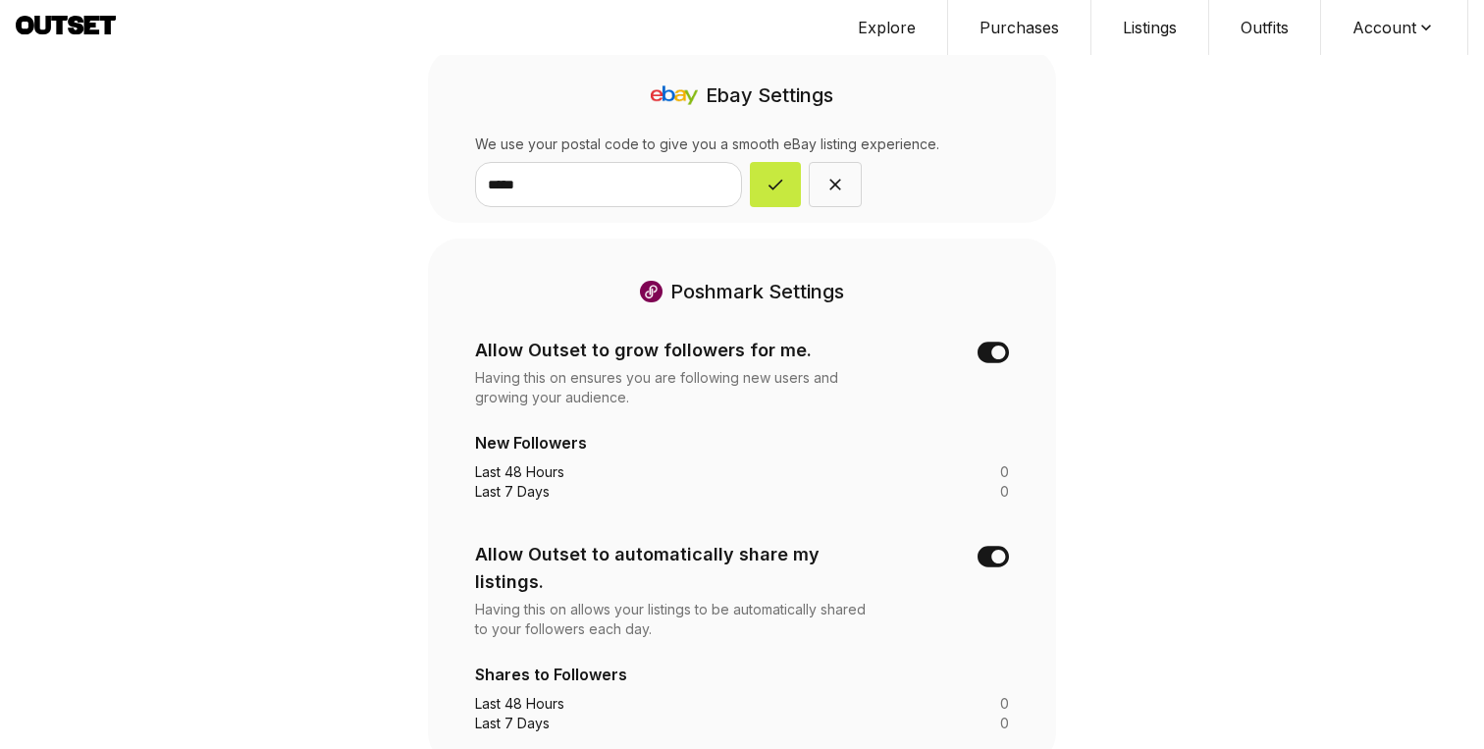
type input "*****"
click at [775, 180] on icon at bounding box center [775, 185] width 15 height 11
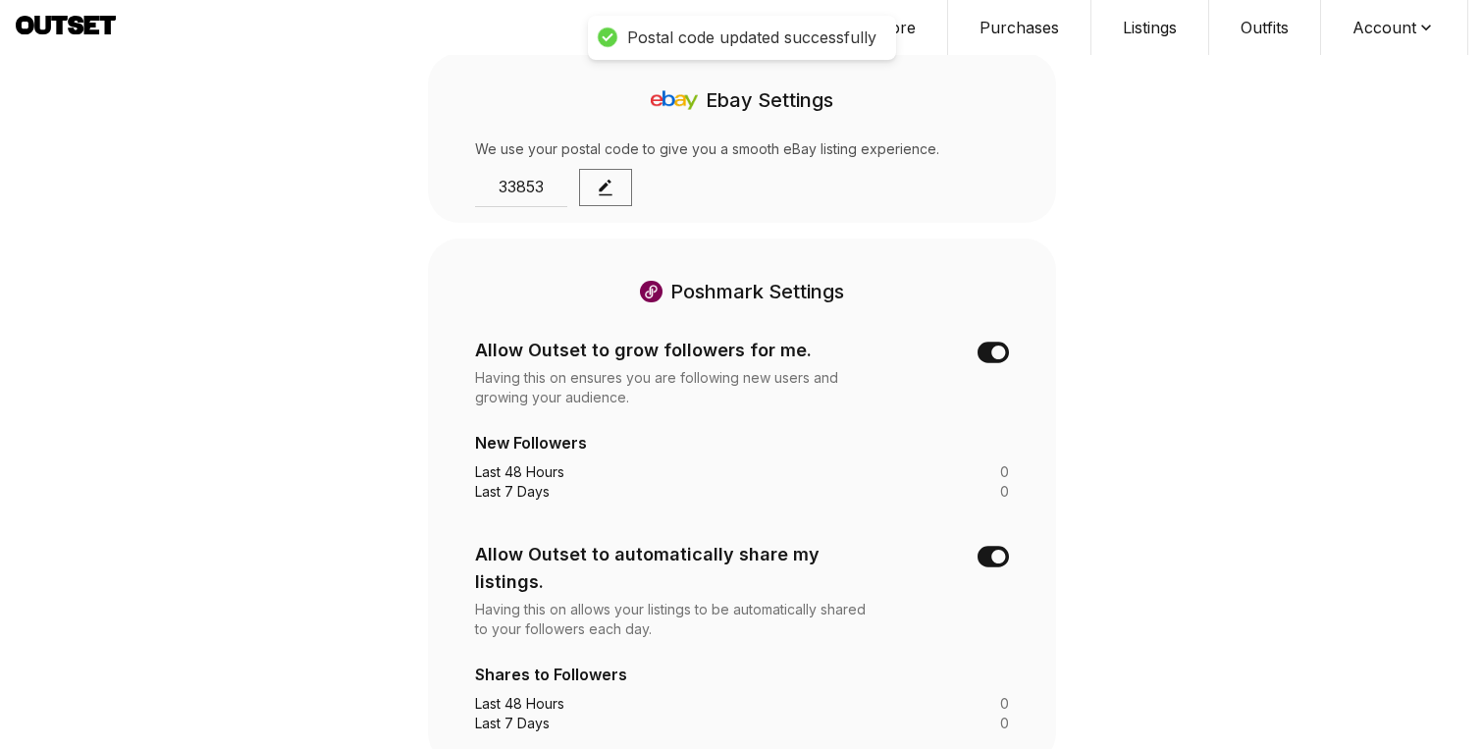
scroll to position [0, 0]
